Goal: Information Seeking & Learning: Understand process/instructions

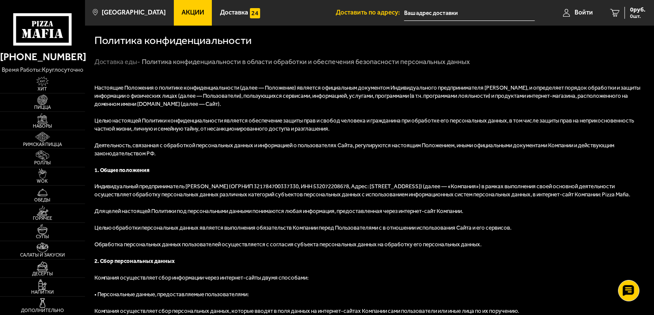
click at [110, 64] on link "Доставка еды -" at bounding box center [117, 62] width 46 height 8
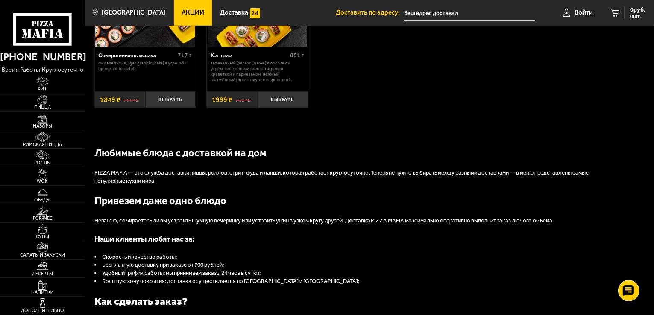
scroll to position [854, 0]
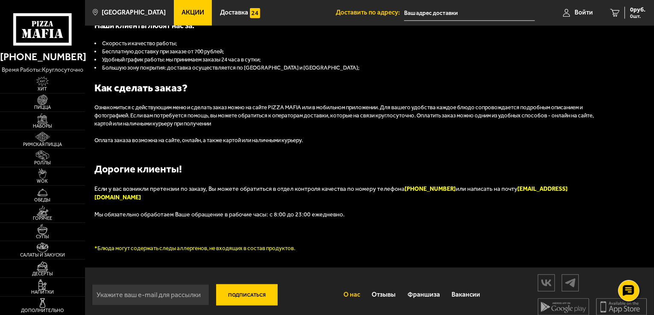
click at [346, 286] on link "О нас" at bounding box center [351, 295] width 29 height 22
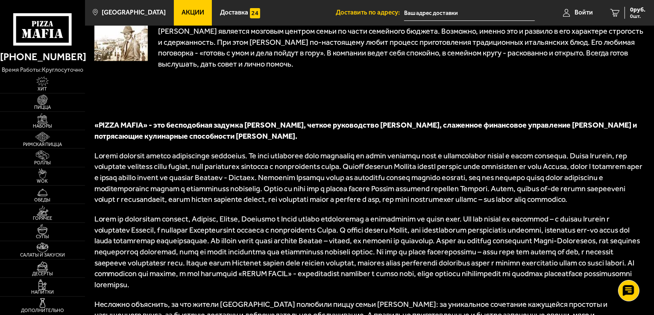
scroll to position [502, 0]
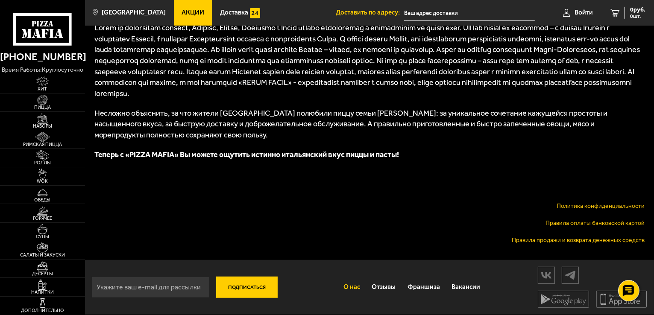
click at [584, 240] on link "Правила продажи и возврата денежных средств" at bounding box center [578, 240] width 133 height 7
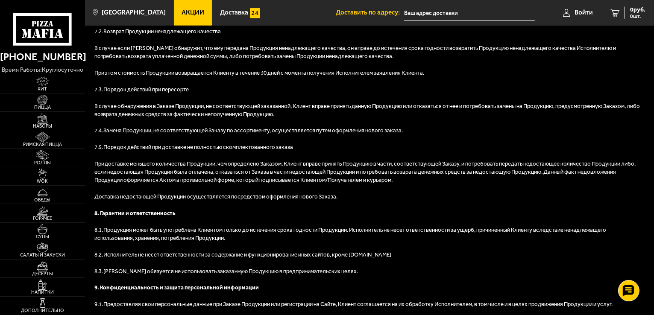
scroll to position [1147, 0]
